Goal: Check status: Check status

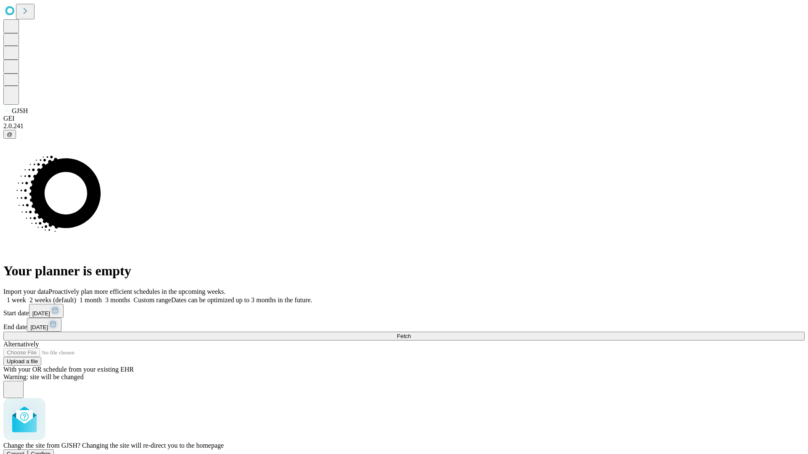
click at [51, 451] on span "Confirm" at bounding box center [41, 454] width 20 height 6
click at [26, 297] on label "1 week" at bounding box center [14, 300] width 23 height 7
click at [411, 333] on span "Fetch" at bounding box center [404, 336] width 14 height 6
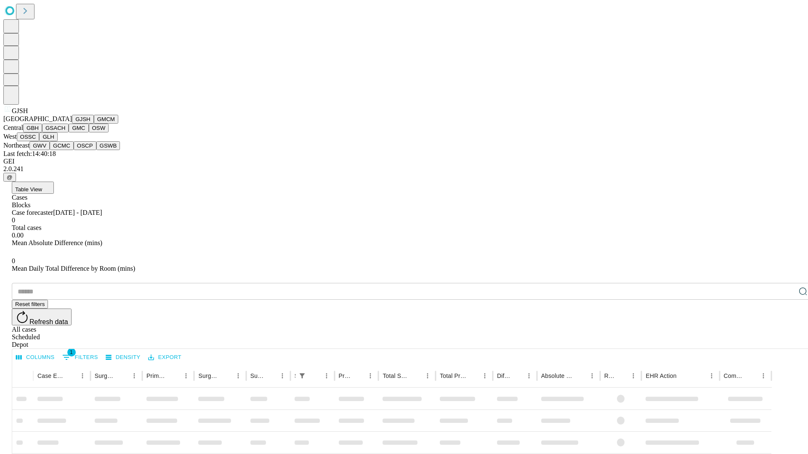
click at [94, 124] on button "GMCM" at bounding box center [106, 119] width 24 height 9
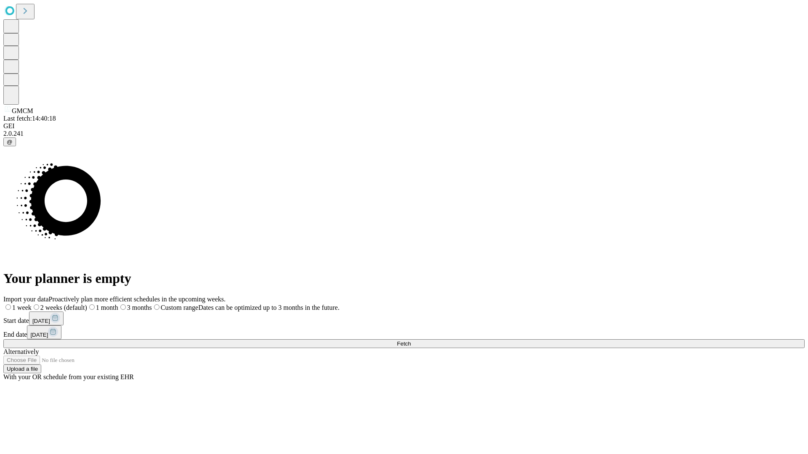
click at [32, 304] on label "1 week" at bounding box center [17, 307] width 28 height 7
click at [411, 341] on span "Fetch" at bounding box center [404, 344] width 14 height 6
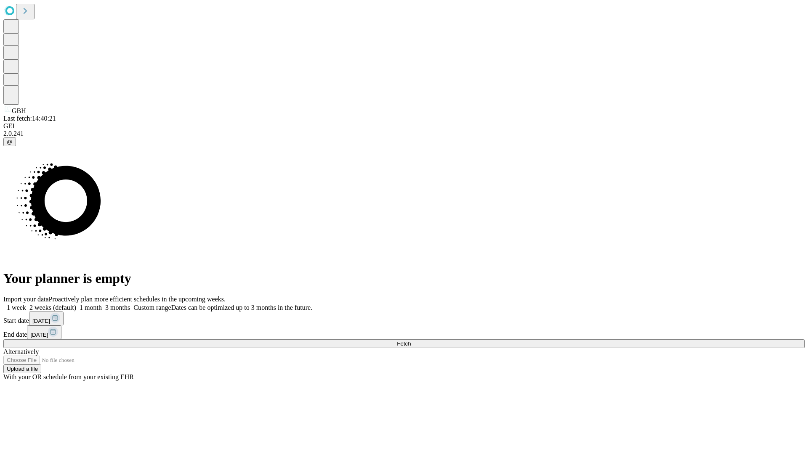
click at [411, 341] on span "Fetch" at bounding box center [404, 344] width 14 height 6
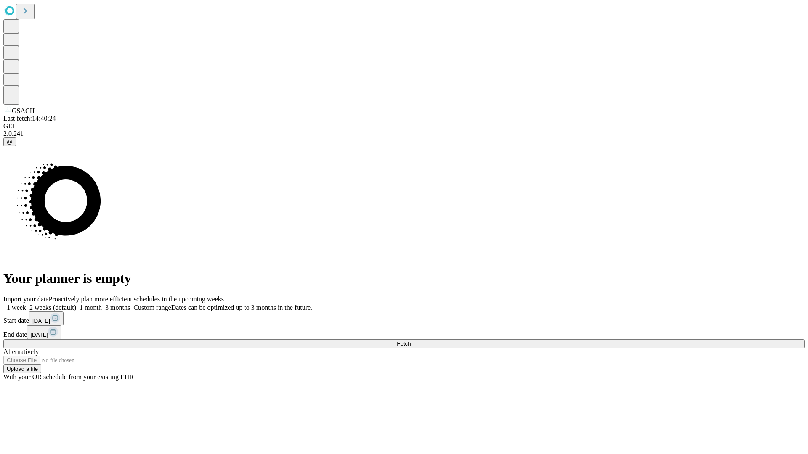
click at [26, 304] on label "1 week" at bounding box center [14, 307] width 23 height 7
click at [411, 341] on span "Fetch" at bounding box center [404, 344] width 14 height 6
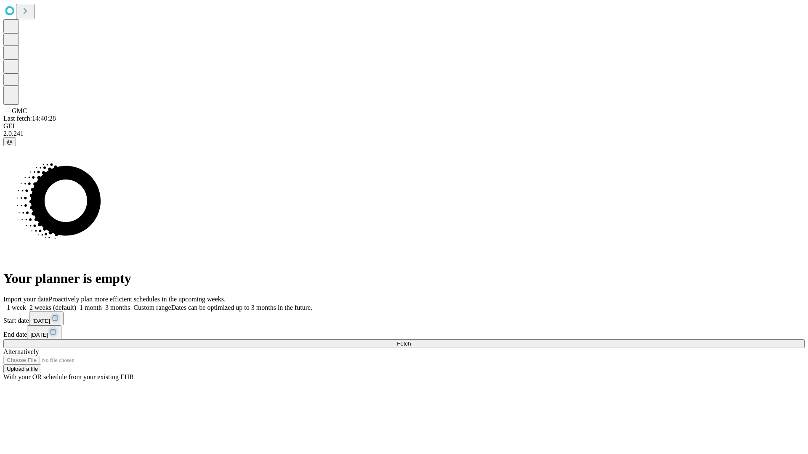
click at [26, 304] on label "1 week" at bounding box center [14, 307] width 23 height 7
click at [411, 341] on span "Fetch" at bounding box center [404, 344] width 14 height 6
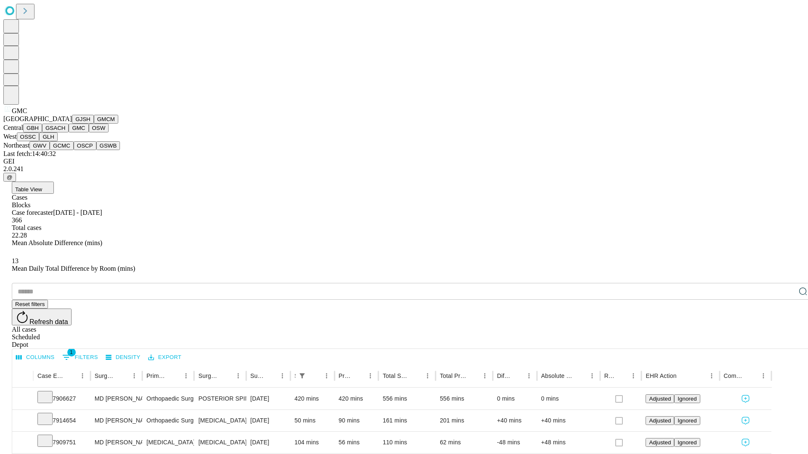
click at [89, 133] on button "OSW" at bounding box center [99, 128] width 20 height 9
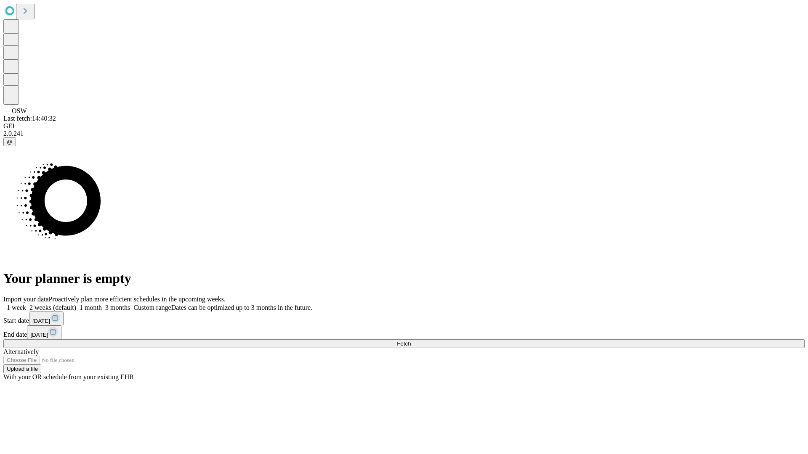
click at [26, 304] on label "1 week" at bounding box center [14, 307] width 23 height 7
click at [411, 341] on span "Fetch" at bounding box center [404, 344] width 14 height 6
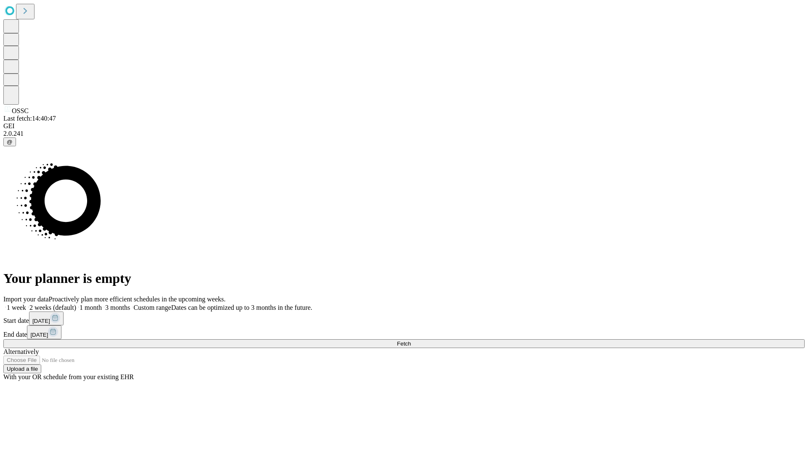
click at [26, 304] on label "1 week" at bounding box center [14, 307] width 23 height 7
click at [411, 341] on span "Fetch" at bounding box center [404, 344] width 14 height 6
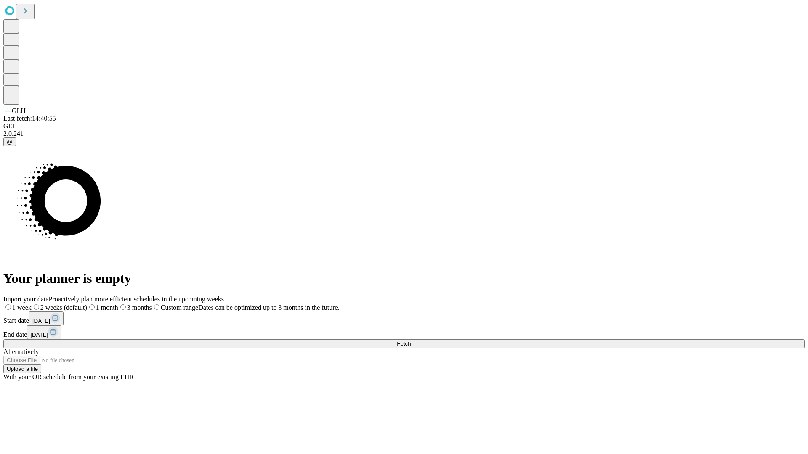
click at [32, 304] on label "1 week" at bounding box center [17, 307] width 28 height 7
click at [411, 341] on span "Fetch" at bounding box center [404, 344] width 14 height 6
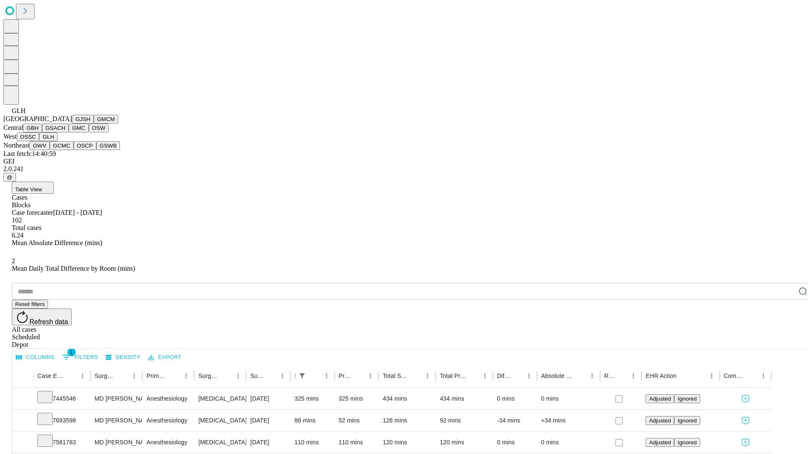
click at [50, 150] on button "GWV" at bounding box center [39, 145] width 20 height 9
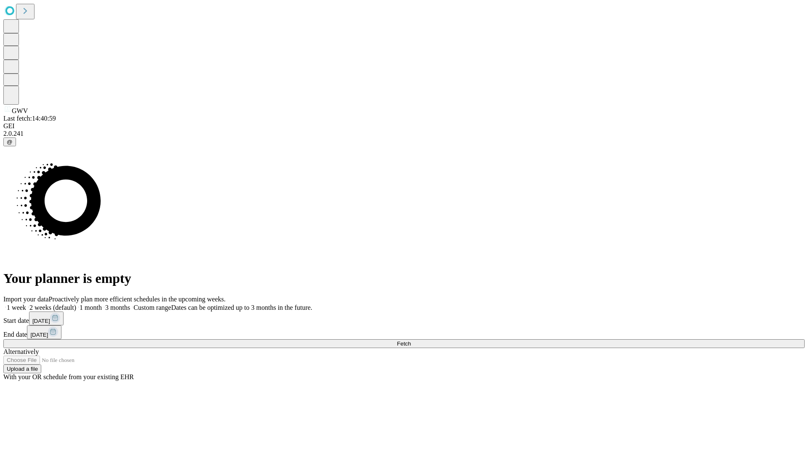
click at [411, 341] on span "Fetch" at bounding box center [404, 344] width 14 height 6
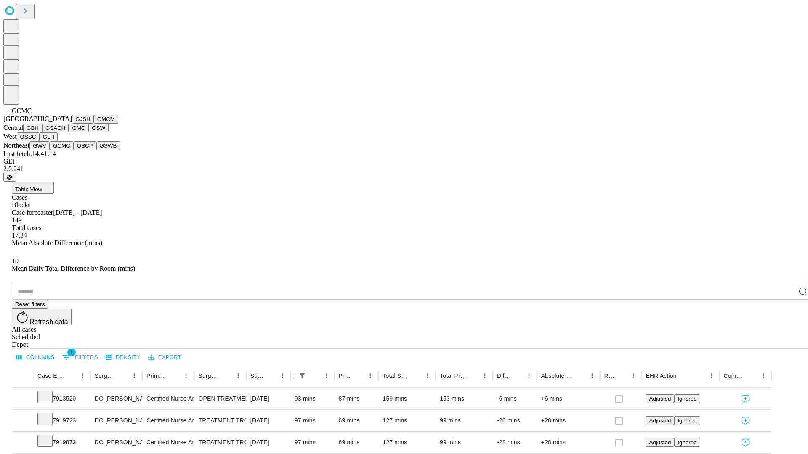
click at [74, 150] on button "OSCP" at bounding box center [85, 145] width 23 height 9
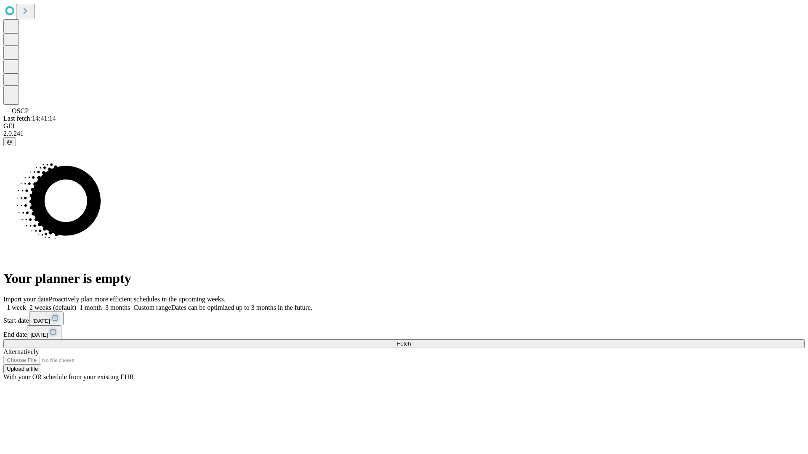
click at [26, 304] on label "1 week" at bounding box center [14, 307] width 23 height 7
click at [411, 341] on span "Fetch" at bounding box center [404, 344] width 14 height 6
